Goal: Information Seeking & Learning: Learn about a topic

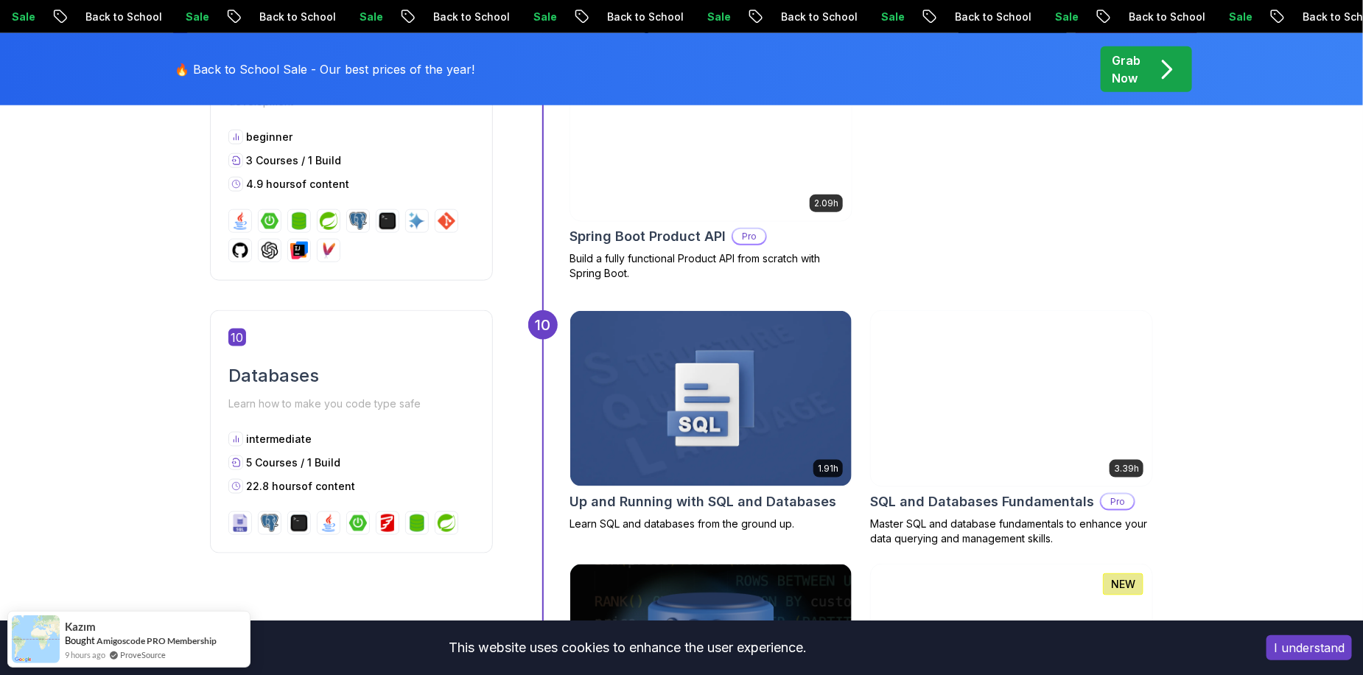
scroll to position [3757, 0]
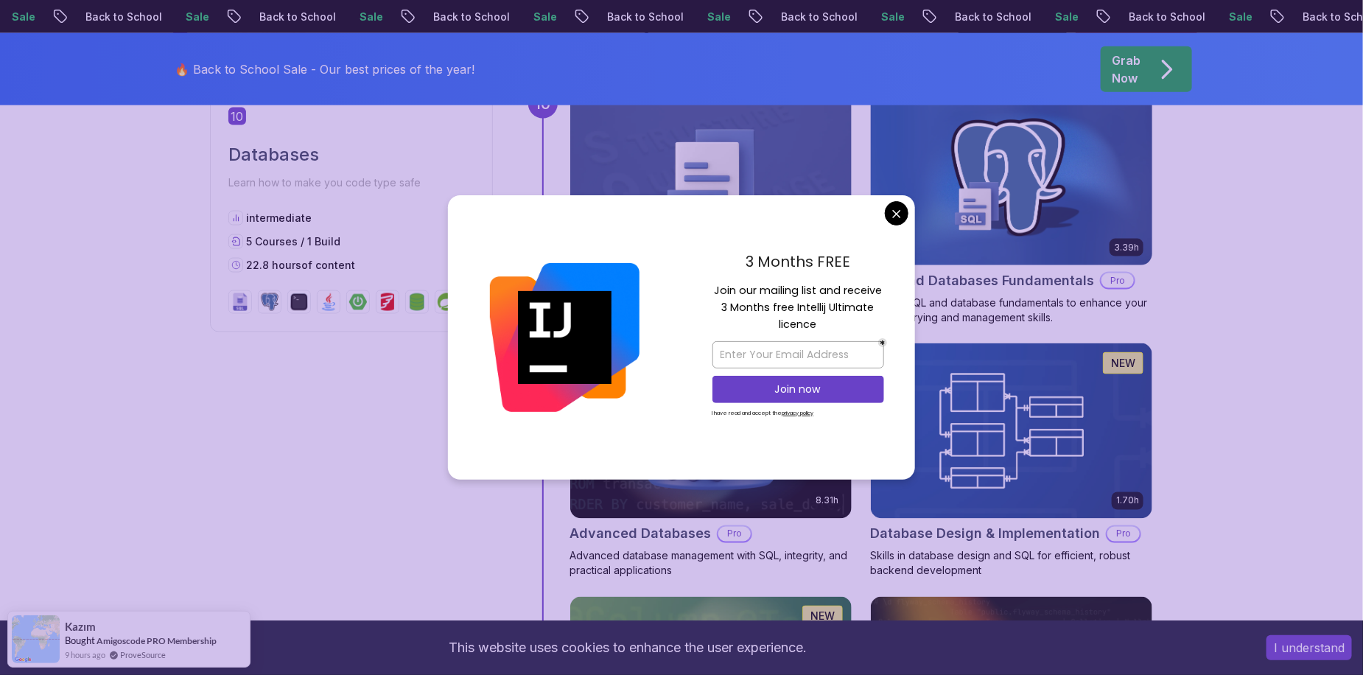
click at [900, 214] on body "Sale Back to School Sale Back to School Sale Back to School Sale Back to School…" at bounding box center [681, 271] width 1363 height 8057
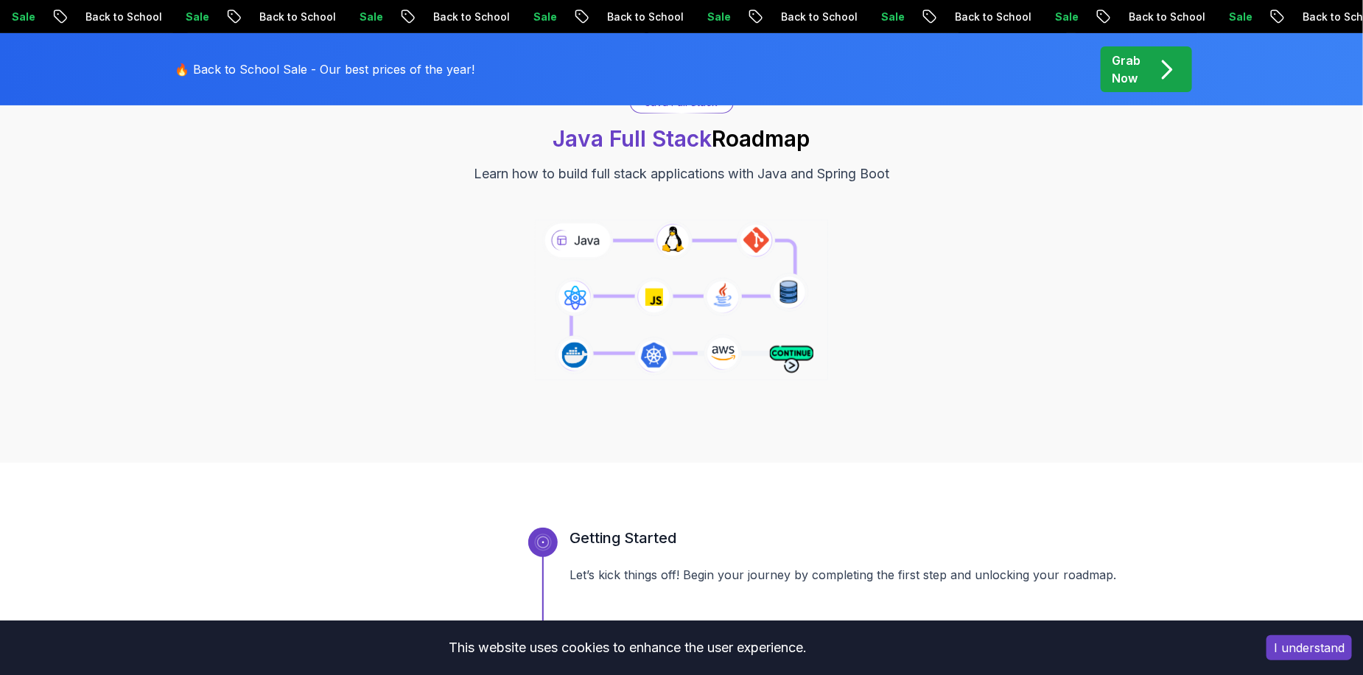
scroll to position [0, 0]
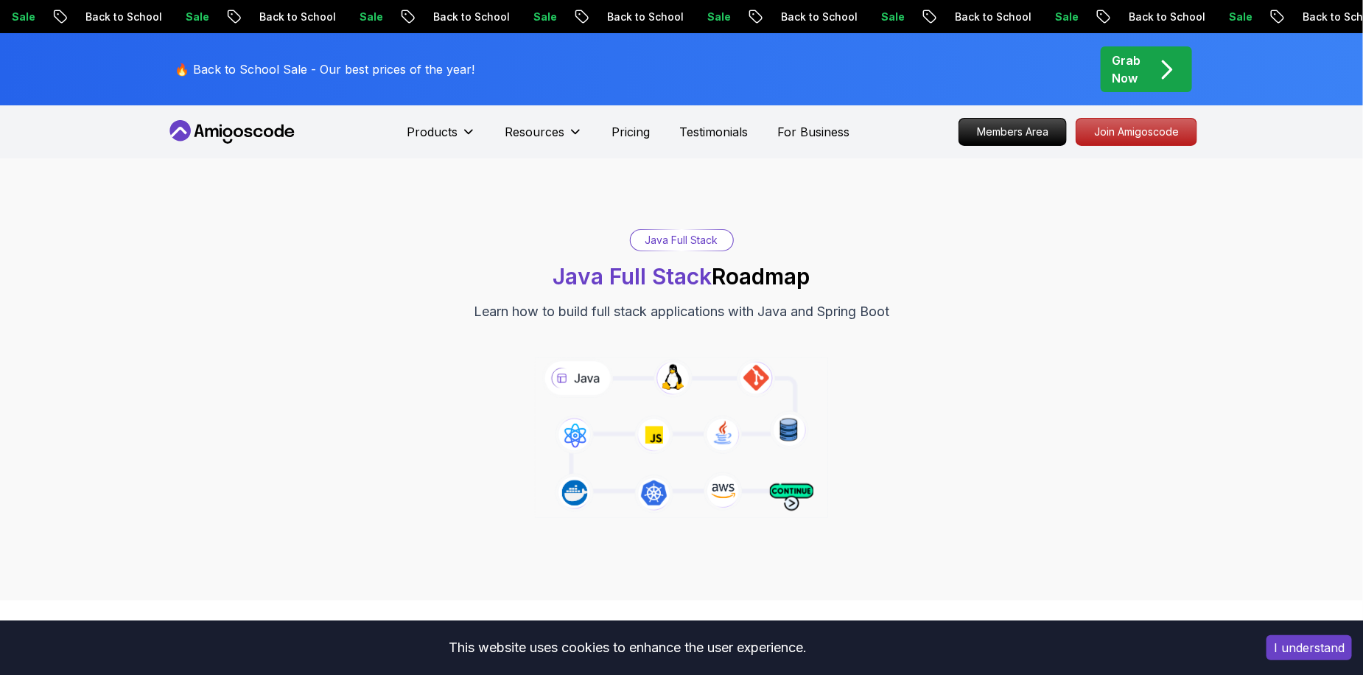
click at [1140, 68] on p "Grab Now" at bounding box center [1126, 69] width 29 height 35
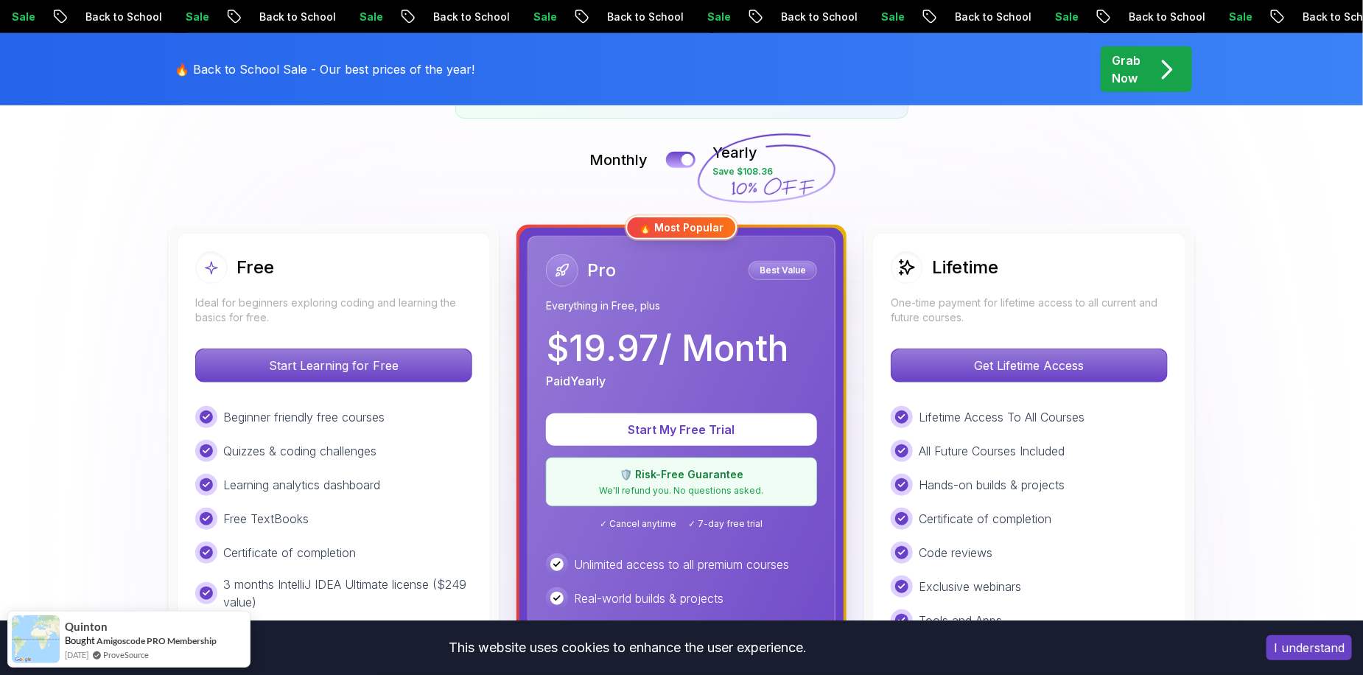
scroll to position [221, 0]
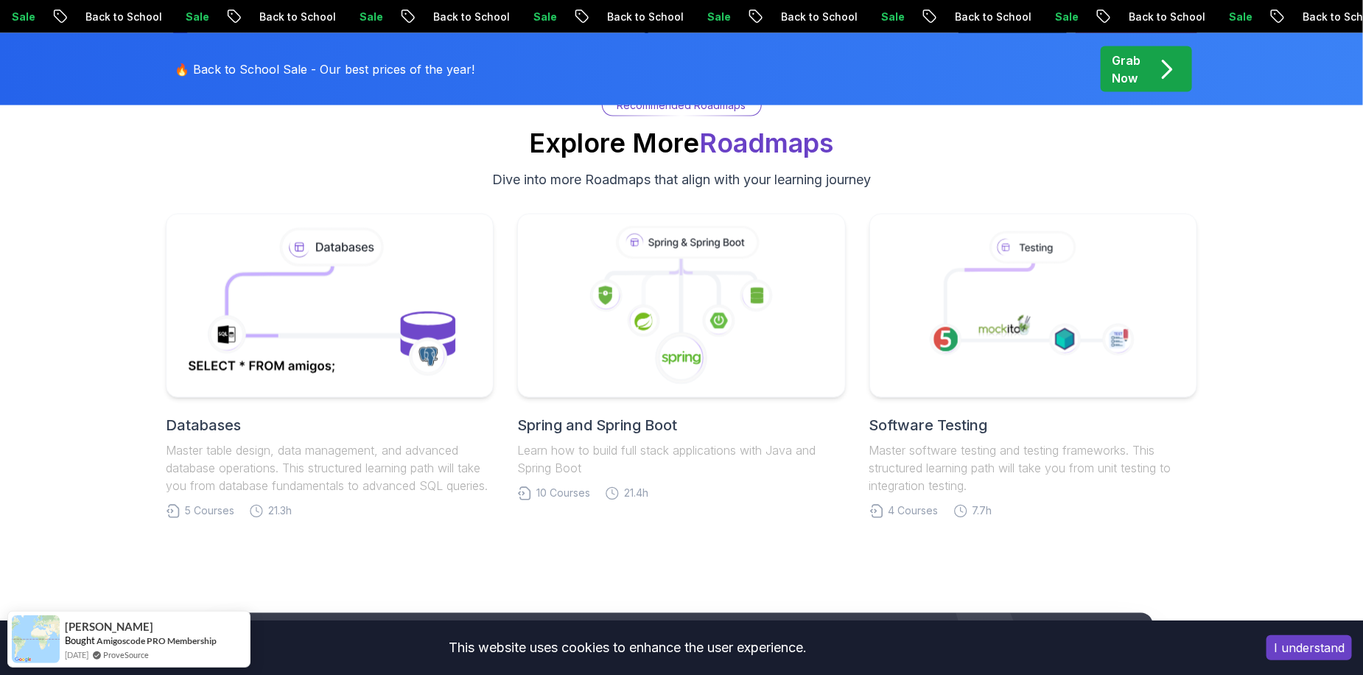
scroll to position [6767, 0]
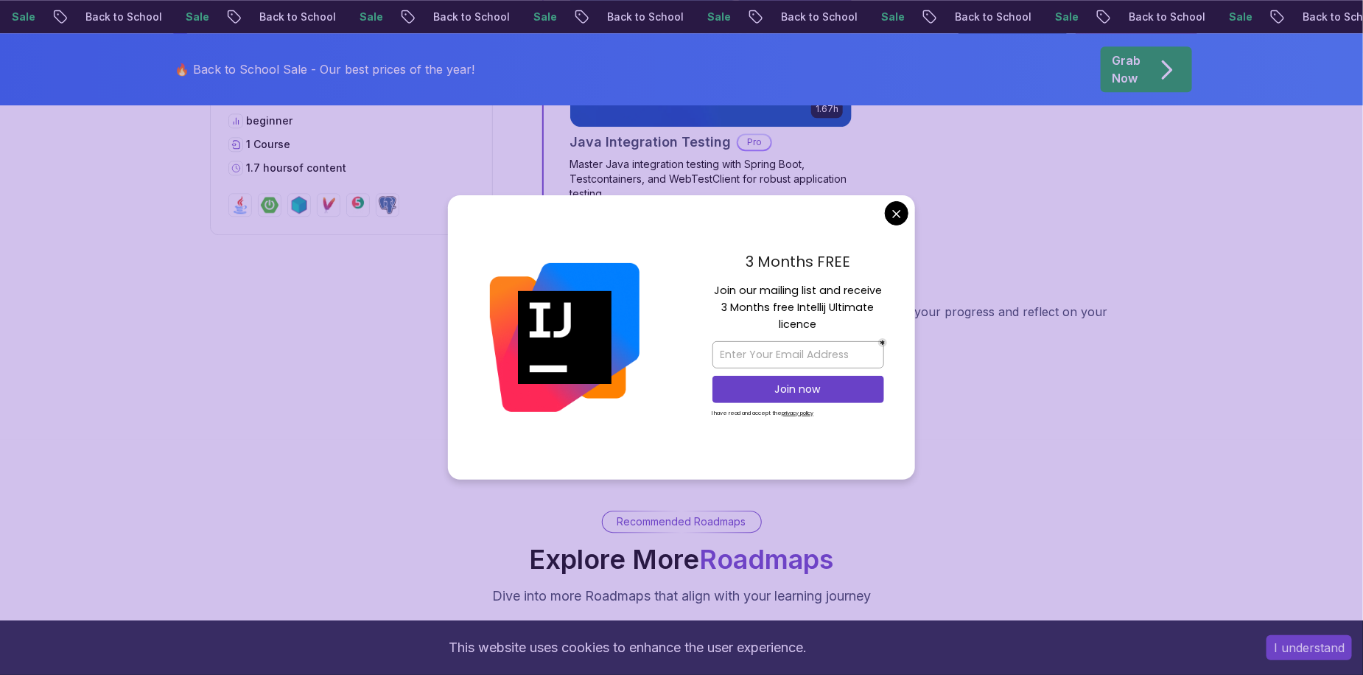
scroll to position [1547, 0]
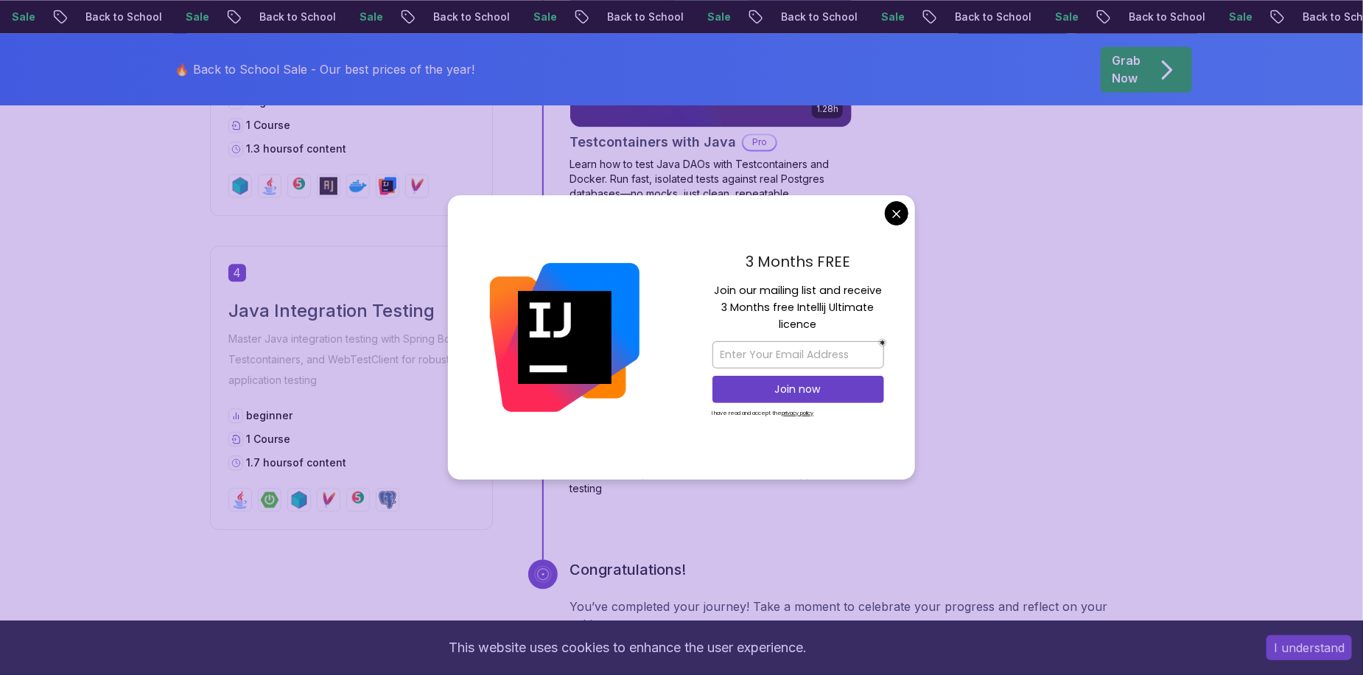
click at [897, 209] on body "Sale Back to School Sale Back to School Sale Back to School Sale Back to School…" at bounding box center [681, 236] width 1363 height 3566
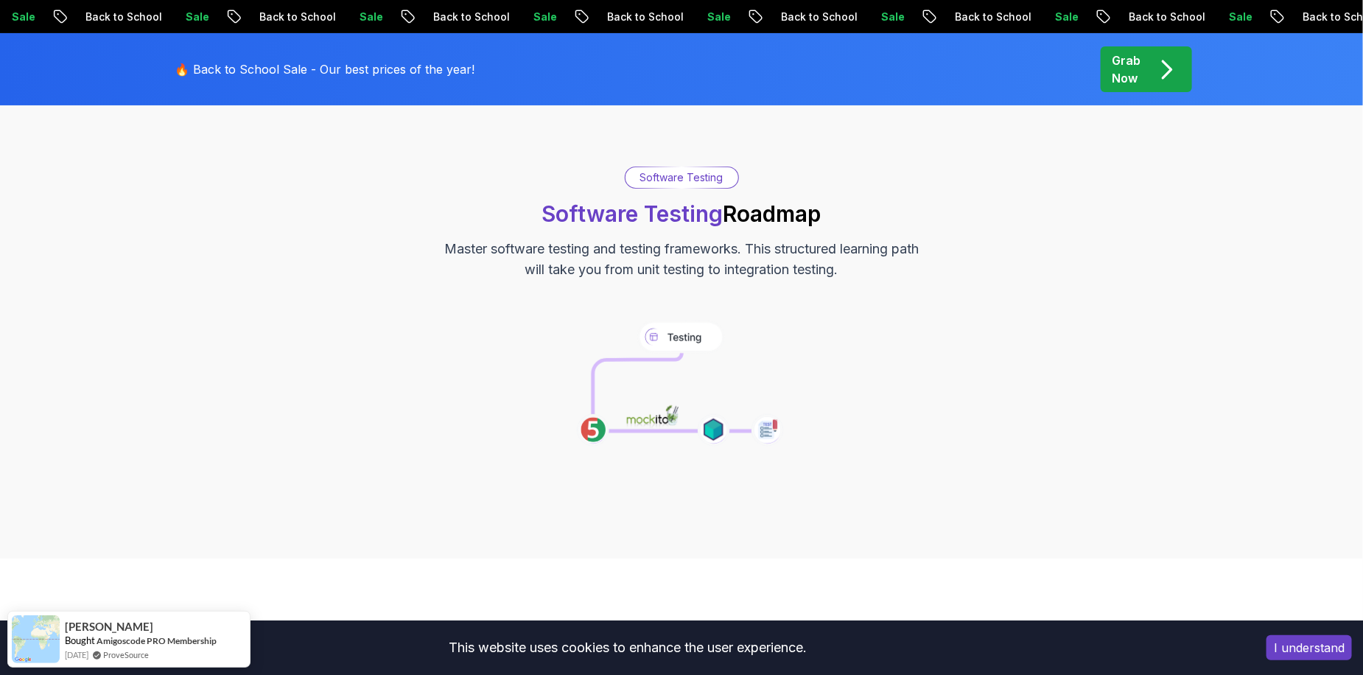
scroll to position [0, 0]
